Goal: Check status: Check status

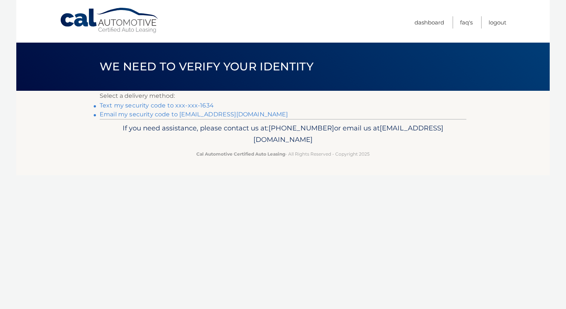
click at [172, 106] on link "Text my security code to xxx-xxx-1634" at bounding box center [157, 105] width 114 height 7
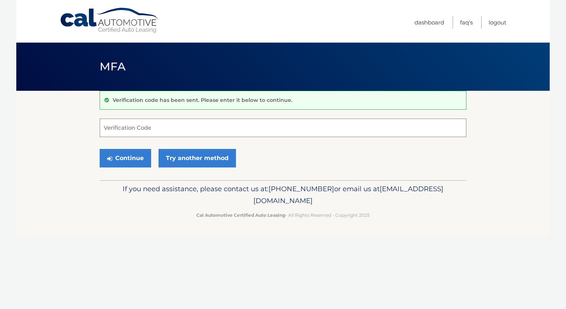
click at [142, 135] on input "Verification Code" at bounding box center [283, 128] width 367 height 19
click at [144, 125] on input "Verification Code" at bounding box center [283, 128] width 367 height 19
type input "267780"
click at [114, 151] on button "Continue" at bounding box center [126, 158] width 52 height 19
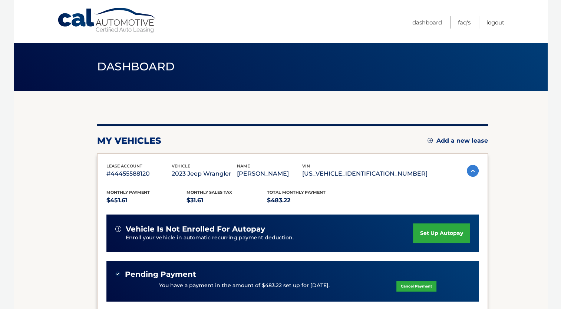
drag, startPoint x: 415, startPoint y: 174, endPoint x: 339, endPoint y: 179, distance: 76.5
click at [339, 179] on div "lease account #44455588120 vehicle 2023 Jeep Wrangler name YUNIESKY ALVAREZ vin…" at bounding box center [266, 171] width 321 height 17
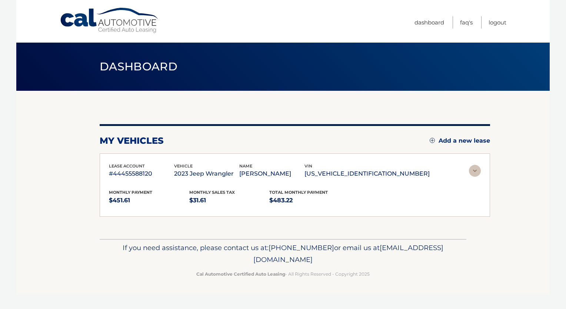
drag, startPoint x: 339, startPoint y: 179, endPoint x: 370, endPoint y: 185, distance: 31.7
click at [370, 185] on div "Monthly Payment $451.61 Monthly sales Tax $31.61 Total Monthly Payment $483.22 …" at bounding box center [295, 193] width 372 height 29
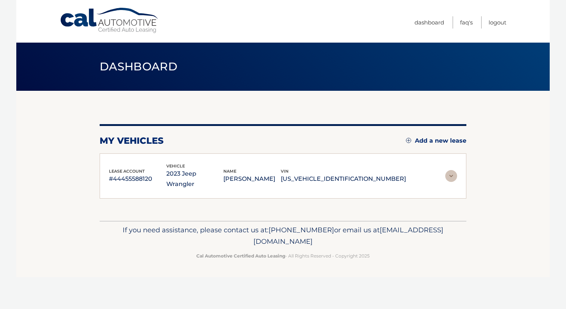
click at [450, 171] on img at bounding box center [452, 176] width 12 height 12
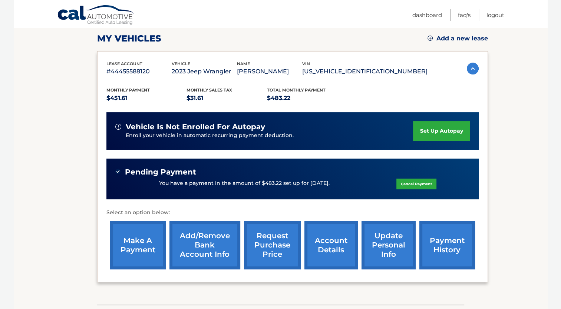
scroll to position [148, 0]
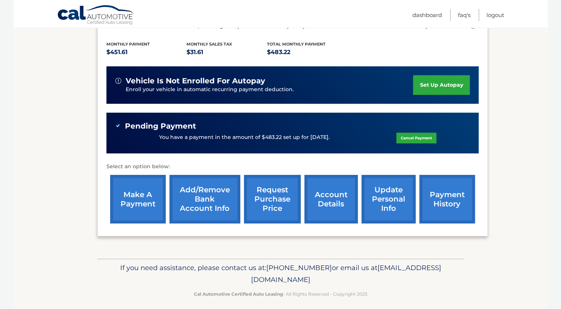
click at [326, 217] on link "account details" at bounding box center [330, 199] width 53 height 49
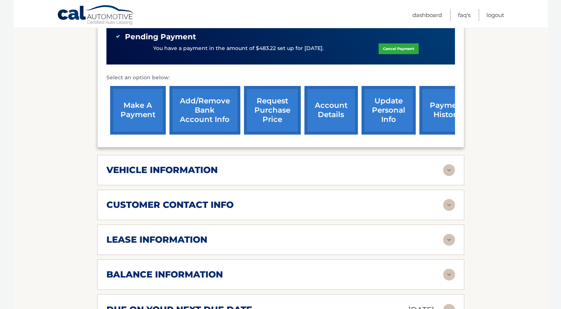
scroll to position [260, 0]
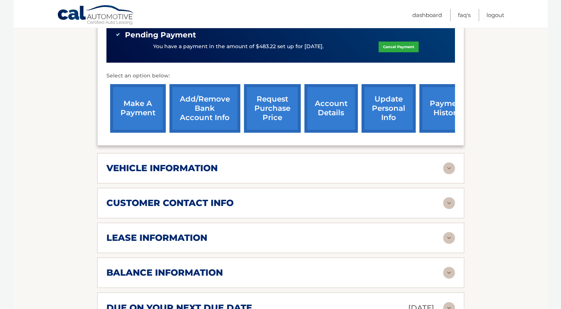
click at [218, 166] on div "vehicle information vehicle Year 2023 vehicle make Jeep vehicle model Wrangler …" at bounding box center [280, 168] width 367 height 30
click at [449, 162] on img at bounding box center [449, 168] width 12 height 12
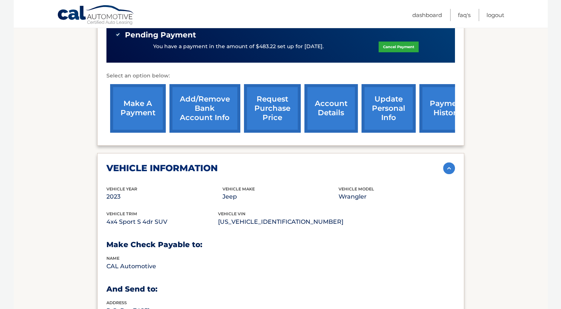
scroll to position [334, 0]
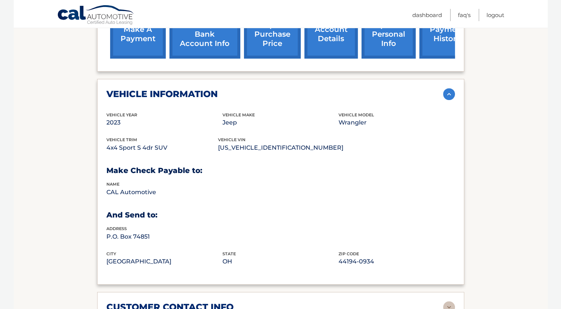
drag, startPoint x: 113, startPoint y: 136, endPoint x: 174, endPoint y: 135, distance: 60.8
click at [174, 143] on p "4x4 Sport S 4dr SUV" at bounding box center [162, 148] width 112 height 10
drag, startPoint x: 174, startPoint y: 135, endPoint x: 294, endPoint y: 197, distance: 134.8
click at [243, 189] on div "name CAL Automotive" at bounding box center [280, 193] width 348 height 25
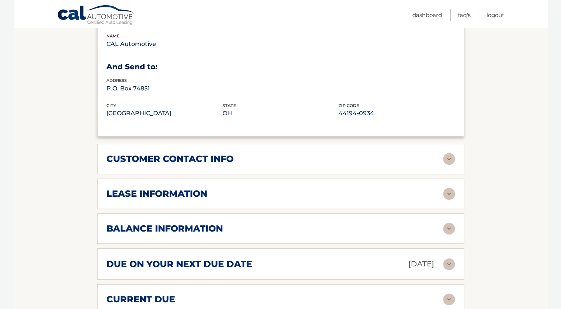
click at [224, 153] on h2 "customer contact info" at bounding box center [169, 158] width 127 height 11
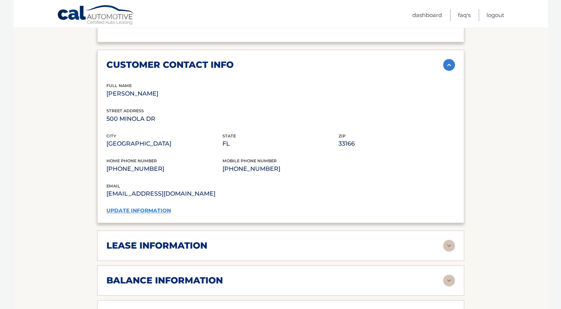
scroll to position [667, 0]
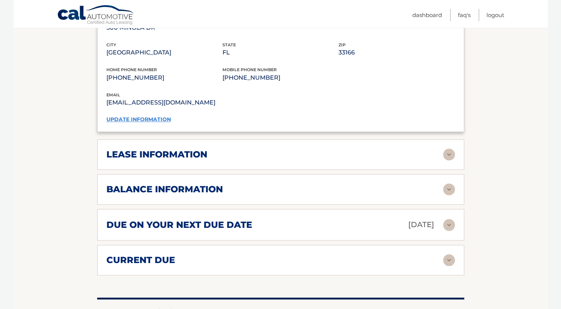
click at [214, 184] on h2 "balance information" at bounding box center [164, 189] width 116 height 11
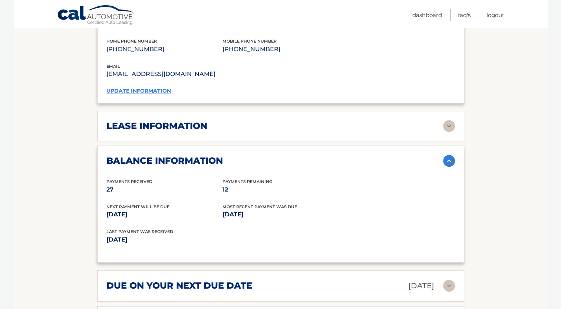
scroll to position [704, 0]
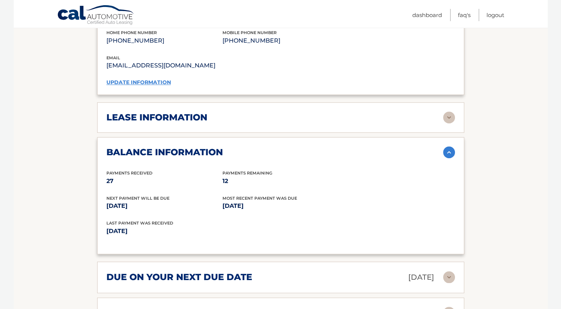
click at [215, 272] on h2 "due on your next due date" at bounding box center [179, 277] width 146 height 11
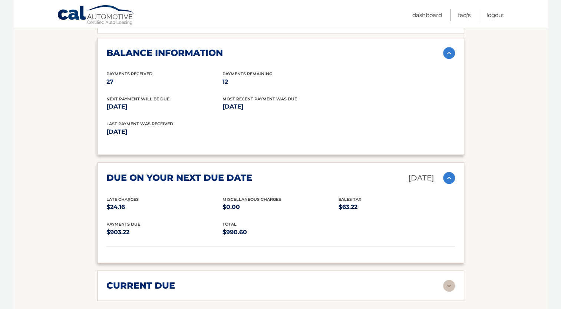
scroll to position [890, 0]
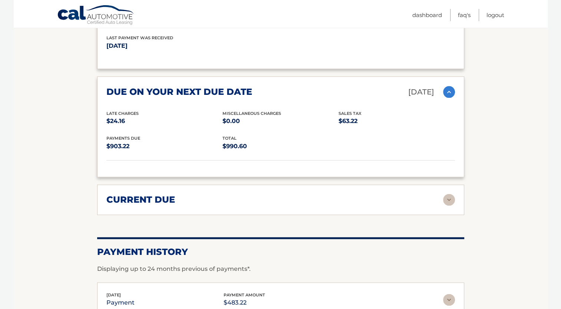
click at [179, 192] on div "current due Late Charges $24.16 Miscelleneous Charges* $0.00 Sales Tax $31.61 p…" at bounding box center [280, 200] width 367 height 30
click at [451, 194] on img at bounding box center [449, 200] width 12 height 12
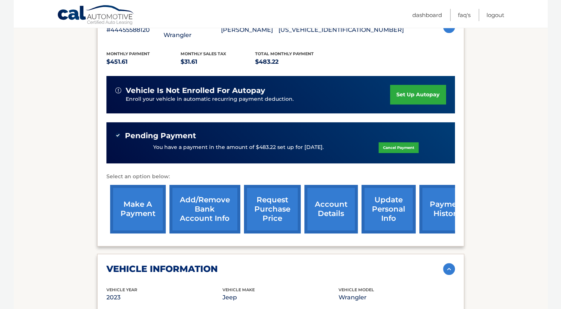
scroll to position [0, 0]
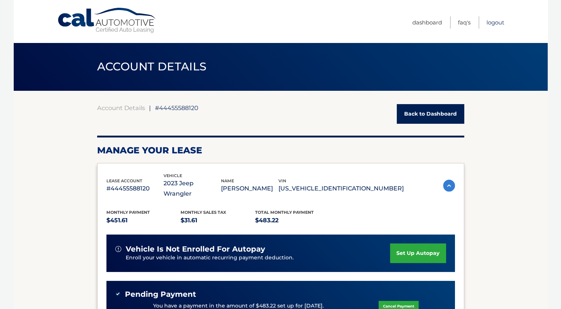
click at [497, 24] on link "Logout" at bounding box center [495, 22] width 18 height 12
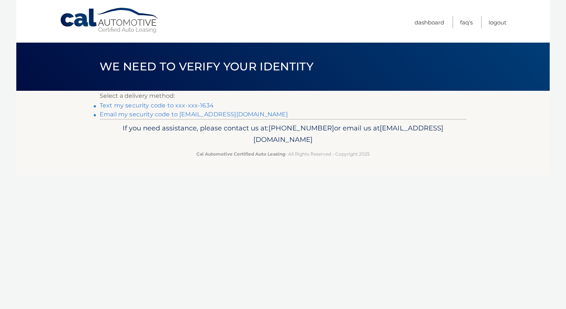
click at [143, 106] on link "Text my security code to xxx-xxx-1634" at bounding box center [157, 105] width 114 height 7
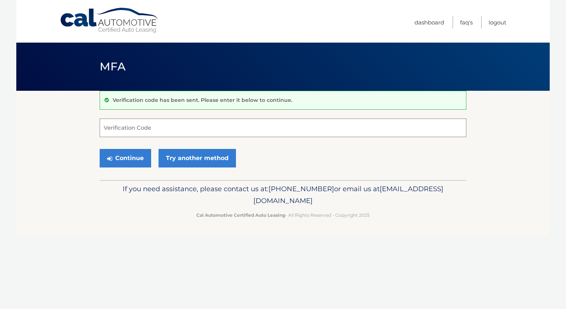
click at [136, 125] on input "Verification Code" at bounding box center [283, 128] width 367 height 19
type input "706926"
click at [131, 156] on button "Continue" at bounding box center [126, 158] width 52 height 19
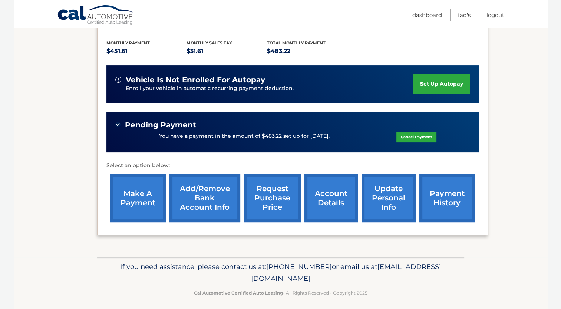
scroll to position [153, 0]
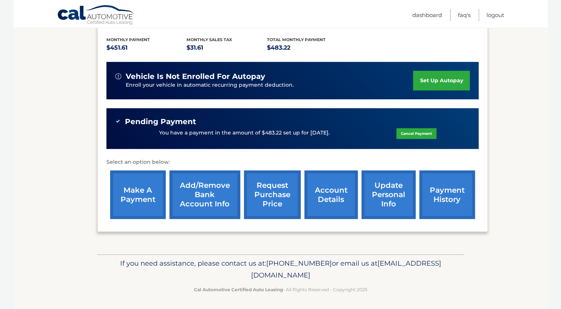
click at [329, 195] on link "account details" at bounding box center [330, 195] width 53 height 49
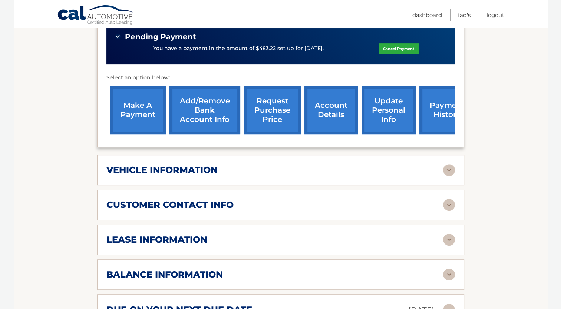
scroll to position [260, 0]
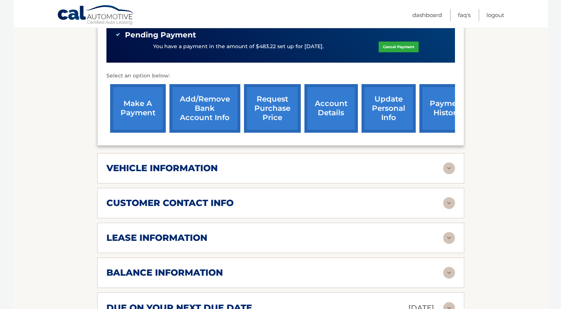
click at [338, 97] on link "account details" at bounding box center [330, 108] width 53 height 49
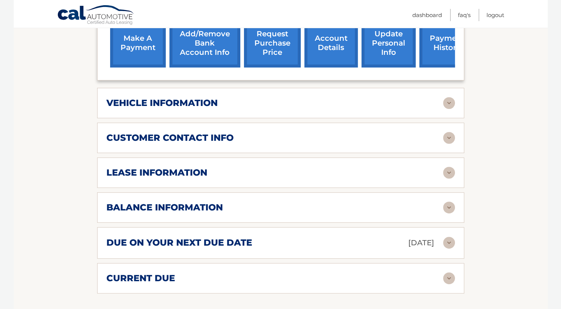
scroll to position [371, 0]
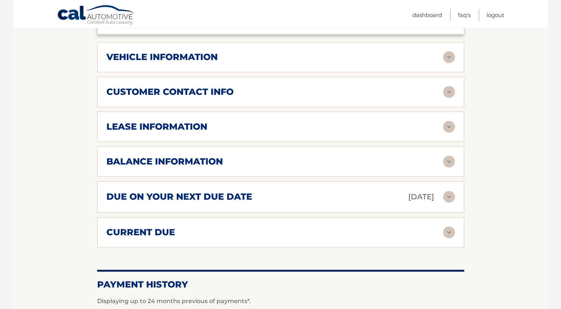
click at [443, 121] on img at bounding box center [449, 127] width 12 height 12
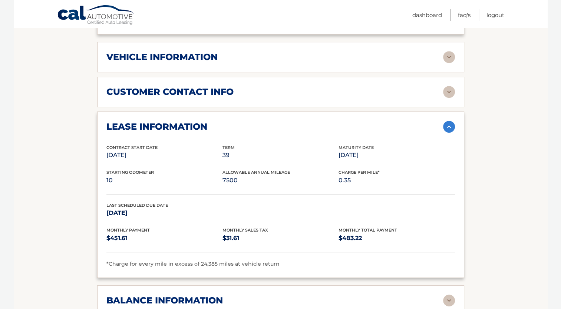
click at [446, 51] on img at bounding box center [449, 57] width 12 height 12
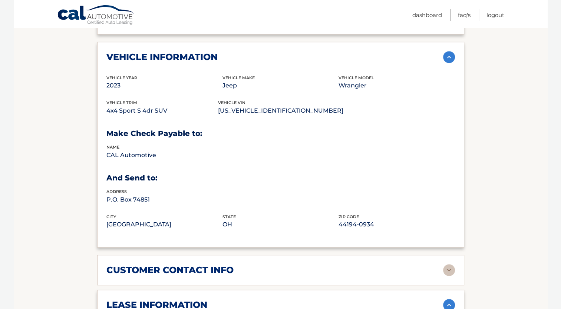
drag, startPoint x: 171, startPoint y: 98, endPoint x: 98, endPoint y: 102, distance: 73.1
click at [98, 102] on div "vehicle information vehicle Year [DATE] vehicle make Jeep vehicle model Wrangle…" at bounding box center [280, 145] width 367 height 206
drag, startPoint x: 98, startPoint y: 102, endPoint x: 123, endPoint y: 100, distance: 25.6
copy p "4x4 Sport S 4dr SUV"
drag, startPoint x: 288, startPoint y: 98, endPoint x: 223, endPoint y: 102, distance: 65.8
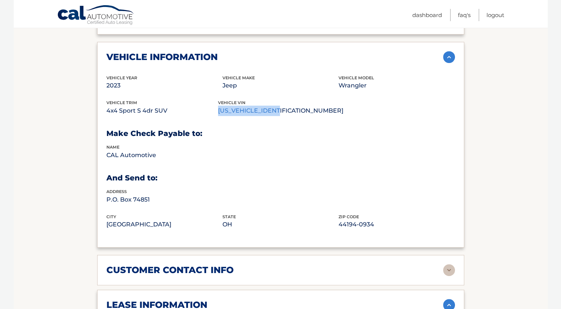
click at [223, 106] on p "[US_VEHICLE_IDENTIFICATION_NUMBER]" at bounding box center [280, 111] width 125 height 10
drag, startPoint x: 223, startPoint y: 102, endPoint x: 227, endPoint y: 100, distance: 4.8
copy p "[US_VEHICLE_IDENTIFICATION_NUMBER]"
